Goal: Task Accomplishment & Management: Manage account settings

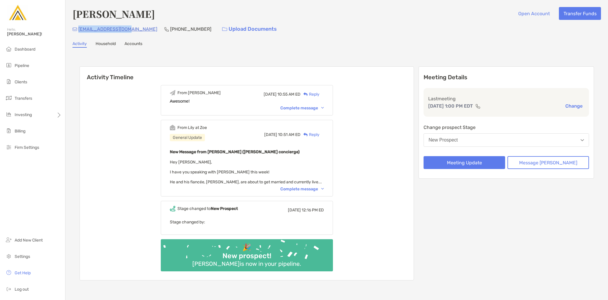
click at [202, 48] on div "[PERSON_NAME] Open Account Transfer Funds [EMAIL_ADDRESS][DOMAIN_NAME] [PHONE_N…" at bounding box center [336, 150] width 542 height 301
click at [22, 48] on span "Dashboard" at bounding box center [25, 49] width 21 height 5
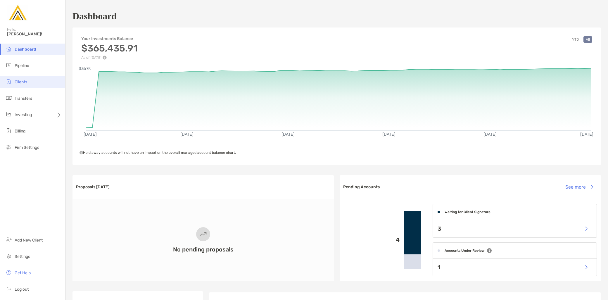
click at [32, 78] on li "Clients" at bounding box center [32, 82] width 65 height 12
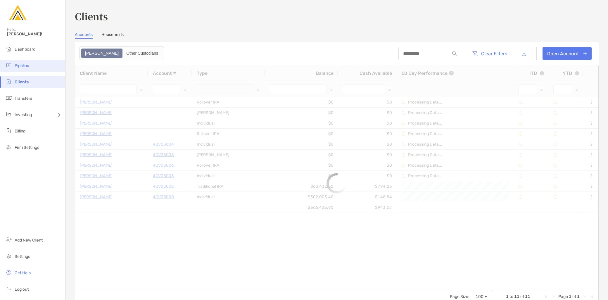
type input "**********"
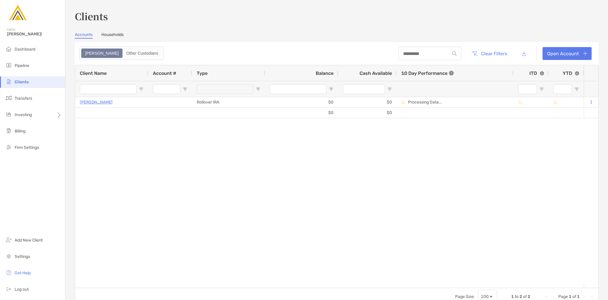
click at [117, 36] on link "Households" at bounding box center [112, 35] width 22 height 6
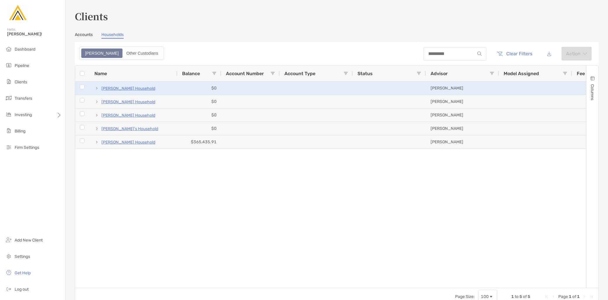
click at [128, 89] on p "[PERSON_NAME] Household" at bounding box center [128, 88] width 54 height 7
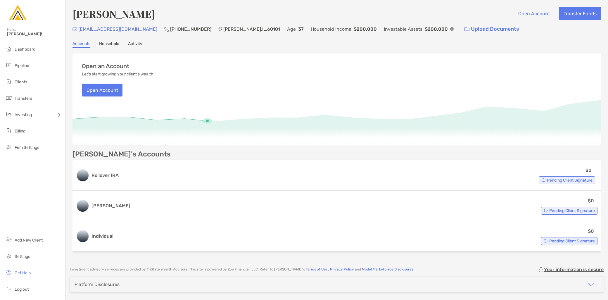
click at [139, 42] on link "Activity" at bounding box center [135, 44] width 14 height 6
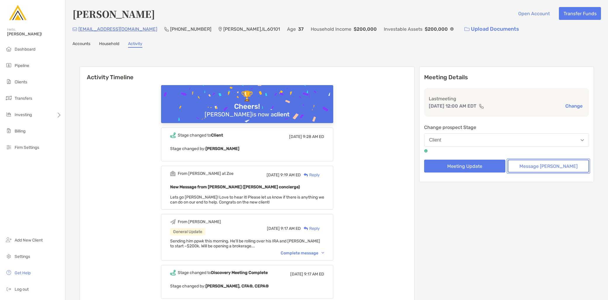
click at [545, 165] on button "Message [PERSON_NAME]" at bounding box center [547, 165] width 81 height 13
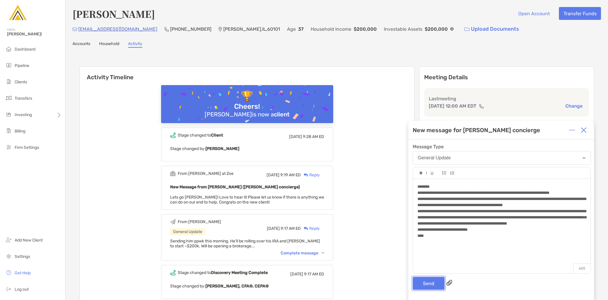
click at [433, 283] on button "Send" at bounding box center [428, 283] width 32 height 13
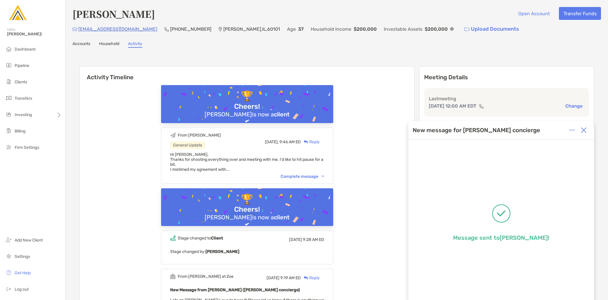
click at [583, 130] on img at bounding box center [583, 130] width 6 height 6
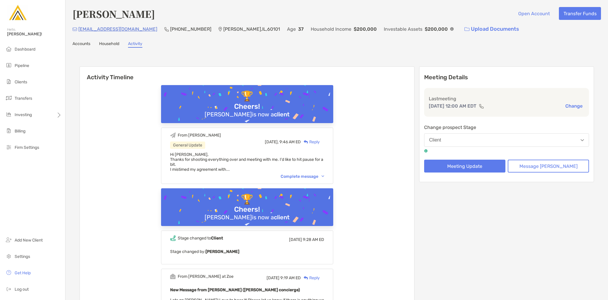
click at [478, 141] on button "Client" at bounding box center [506, 139] width 165 height 13
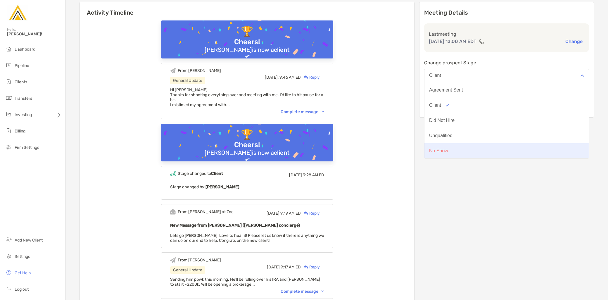
scroll to position [65, 0]
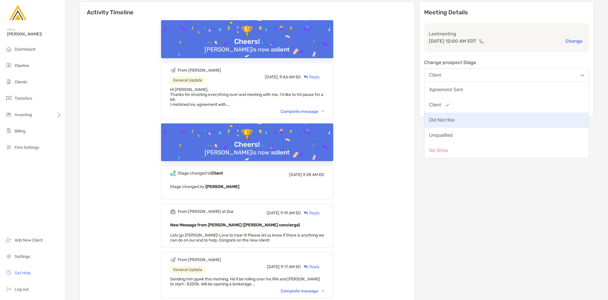
click at [454, 117] on div "Did Not Hire" at bounding box center [441, 119] width 25 height 5
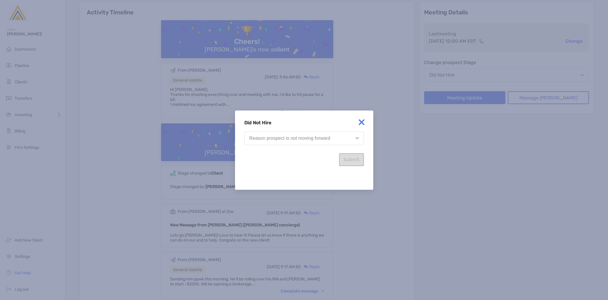
click at [308, 138] on div "Reason prospect is not moving forward" at bounding box center [289, 138] width 81 height 5
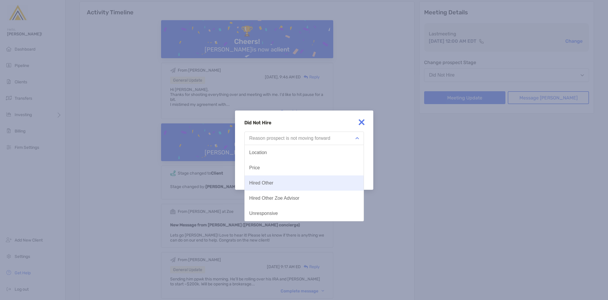
scroll to position [30, 0]
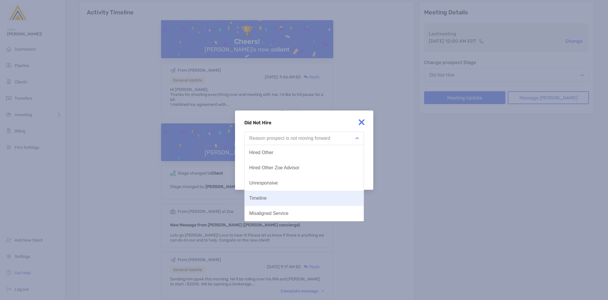
click at [299, 197] on button "Timeline" at bounding box center [303, 197] width 119 height 15
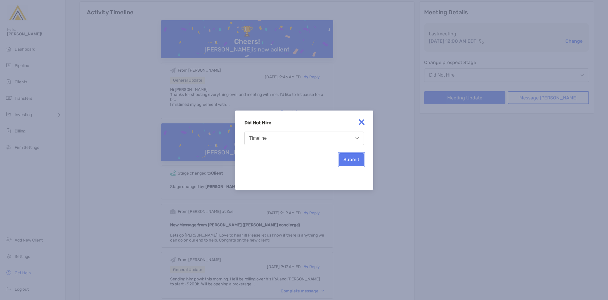
click at [345, 156] on button "Submit" at bounding box center [351, 159] width 25 height 13
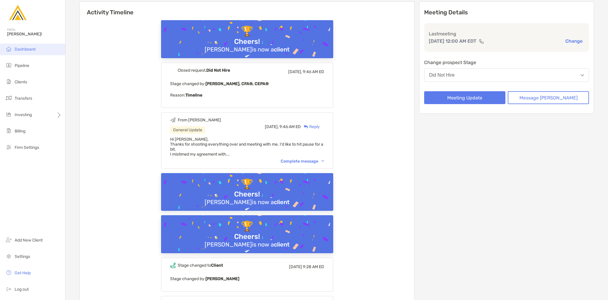
click at [34, 53] on li "Dashboard" at bounding box center [32, 50] width 65 height 12
